Goal: Task Accomplishment & Management: Use online tool/utility

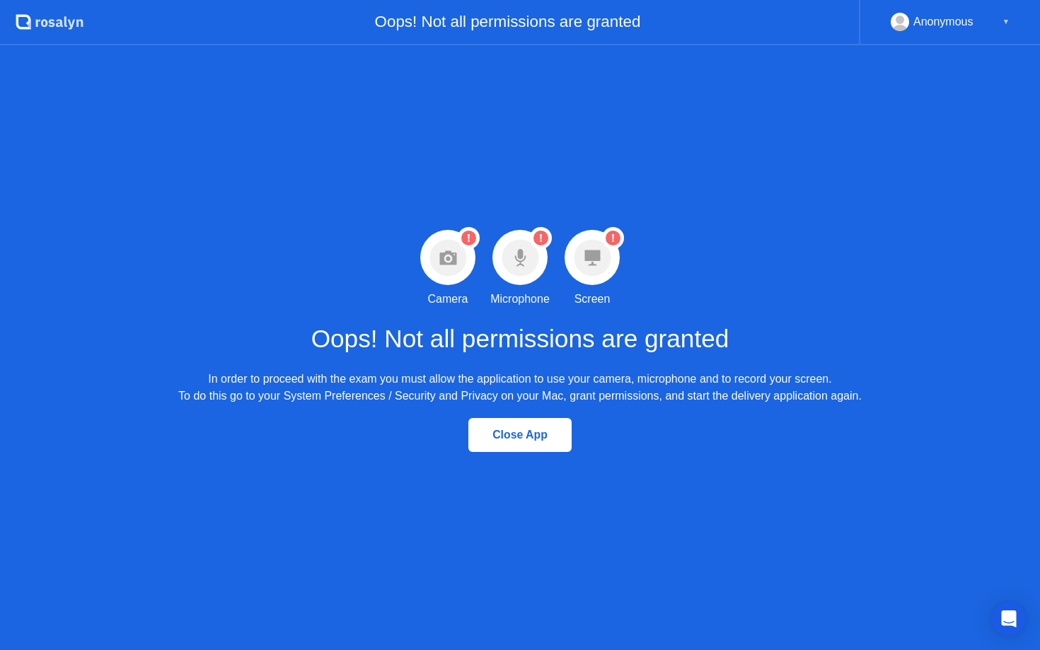
click at [541, 257] on div at bounding box center [519, 257] width 55 height 55
click at [504, 256] on circle at bounding box center [520, 257] width 37 height 37
click at [439, 250] on circle at bounding box center [447, 257] width 37 height 37
click at [523, 255] on icon at bounding box center [519, 260] width 11 height 11
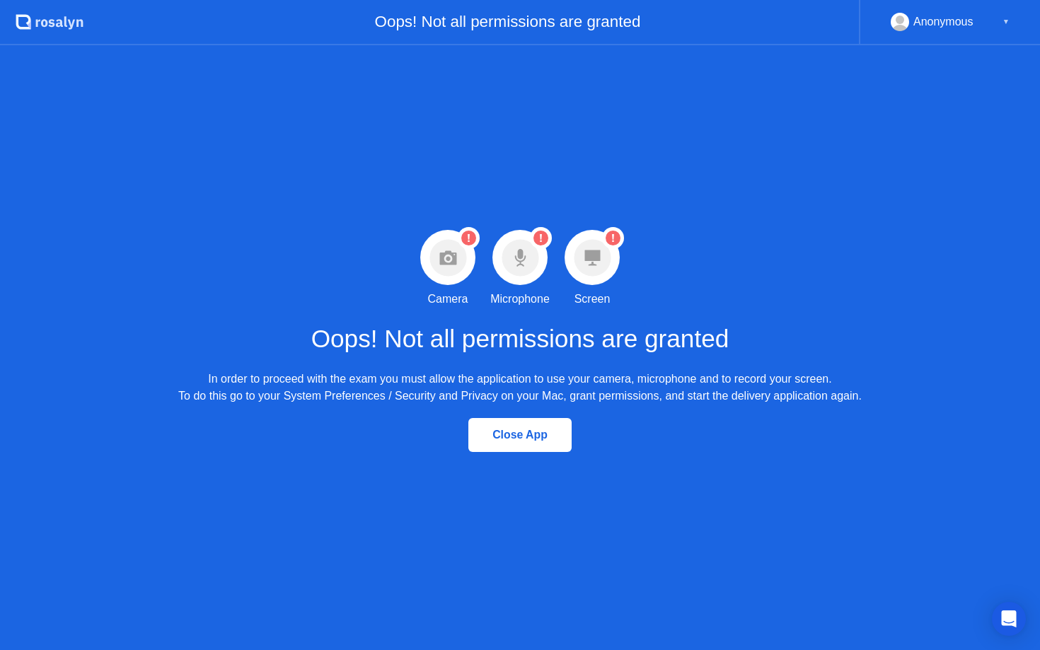
click at [602, 255] on circle at bounding box center [592, 257] width 37 height 37
click at [745, 392] on div "In order to proceed with the exam you must allow the application to use your ca…" at bounding box center [519, 388] width 683 height 34
click at [980, 30] on div "Anonymous ▼" at bounding box center [950, 22] width 119 height 18
click at [992, 22] on div "Anonymous ▼" at bounding box center [950, 22] width 119 height 18
click at [920, 23] on div "Anonymous" at bounding box center [943, 22] width 60 height 18
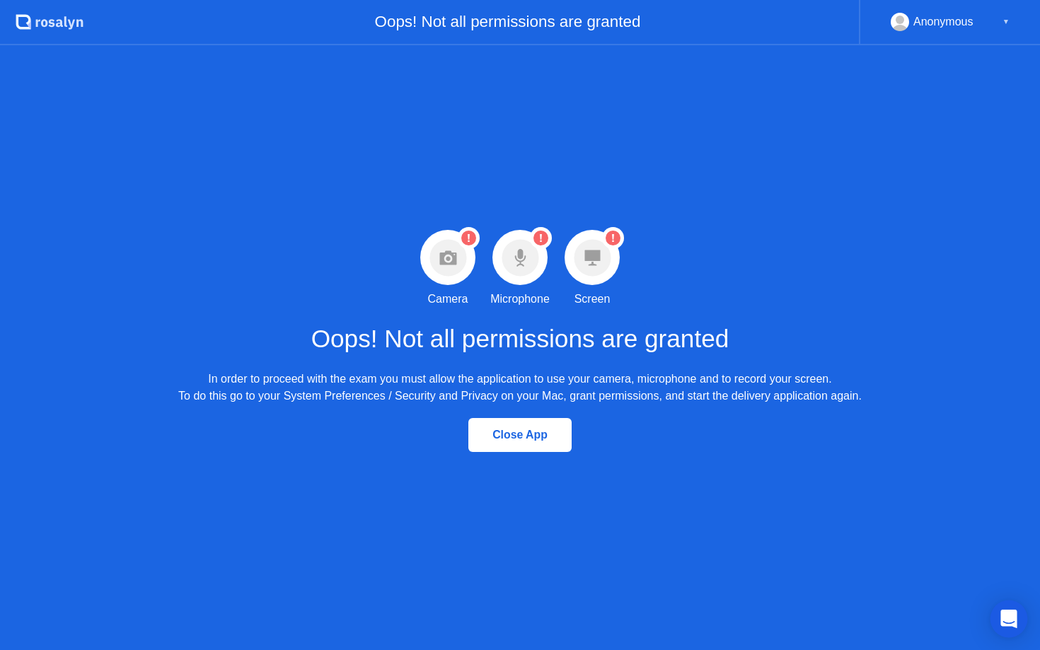
click at [1011, 620] on icon "Open Intercom Messenger" at bounding box center [1008, 619] width 16 height 18
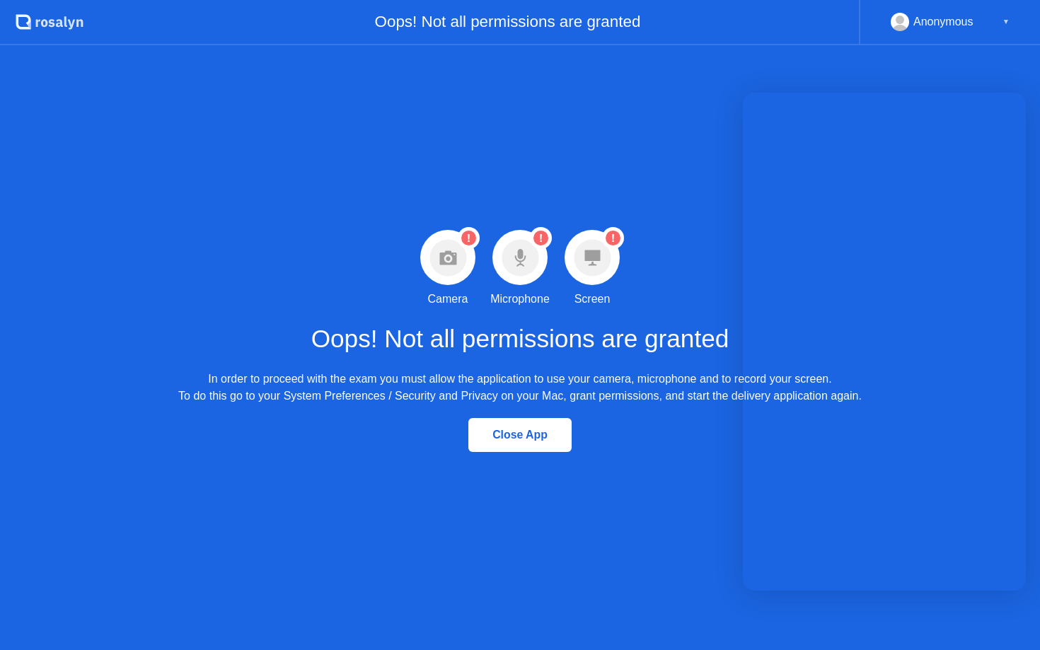
click at [631, 260] on div "Warning Camera permission not granted Camera Warning Microphone permission not …" at bounding box center [520, 347] width 1040 height 605
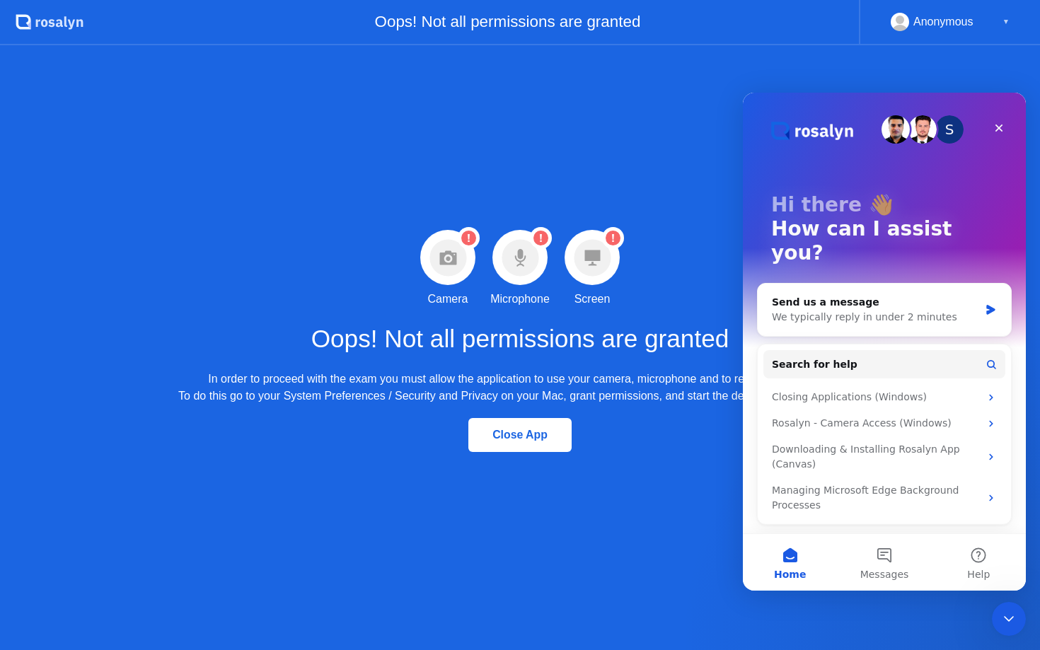
click at [572, 225] on div "Warning Camera permission not granted Camera Warning Microphone permission not …" at bounding box center [520, 347] width 1040 height 605
click at [1005, 122] on div "Close" at bounding box center [998, 127] width 25 height 25
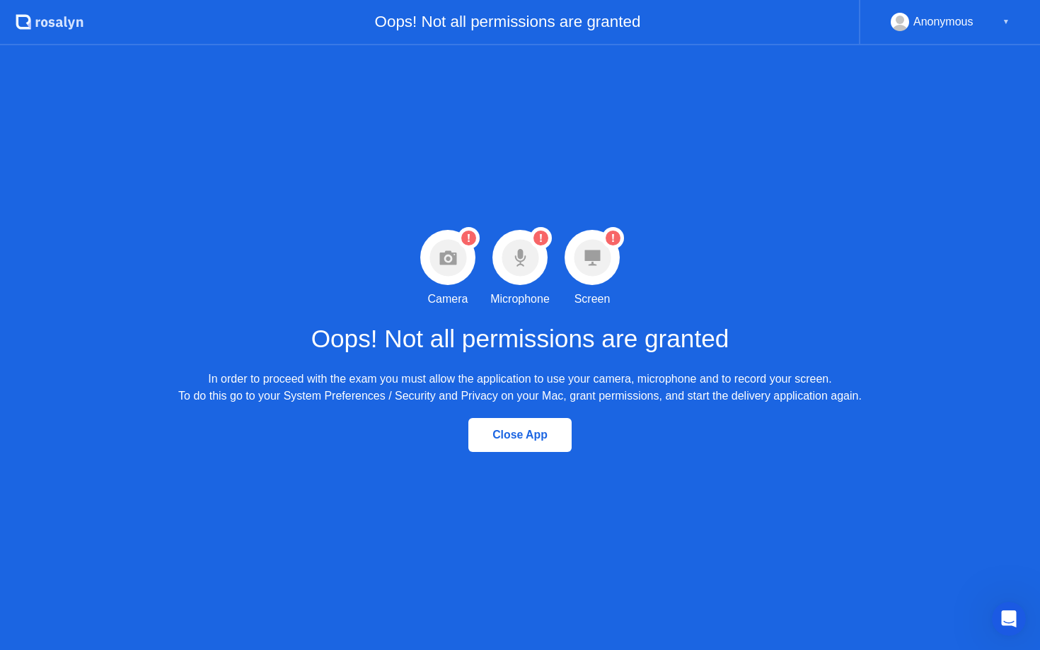
click at [497, 434] on div "Close App" at bounding box center [519, 435] width 95 height 13
